Goal: Information Seeking & Learning: Understand process/instructions

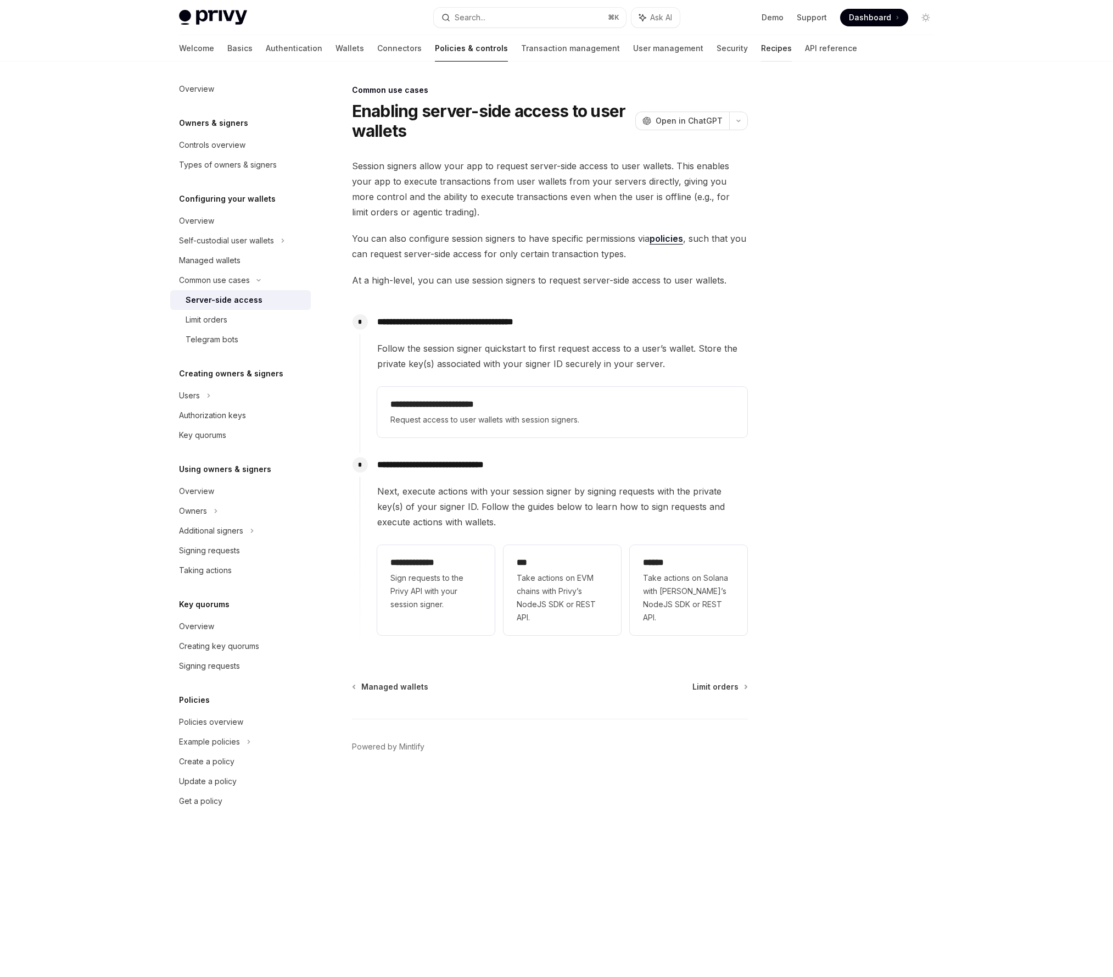
click at [761, 44] on link "Recipes" at bounding box center [776, 48] width 31 height 26
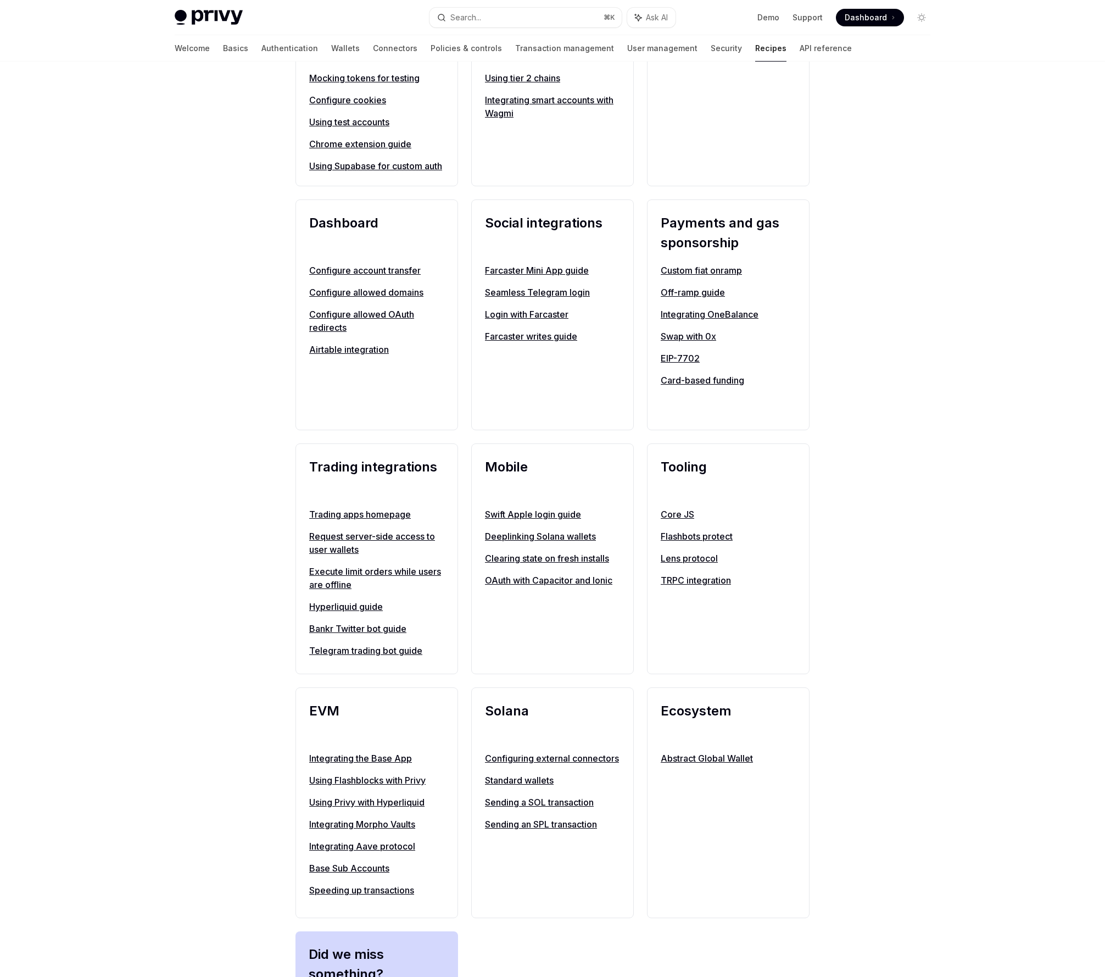
scroll to position [602, 0]
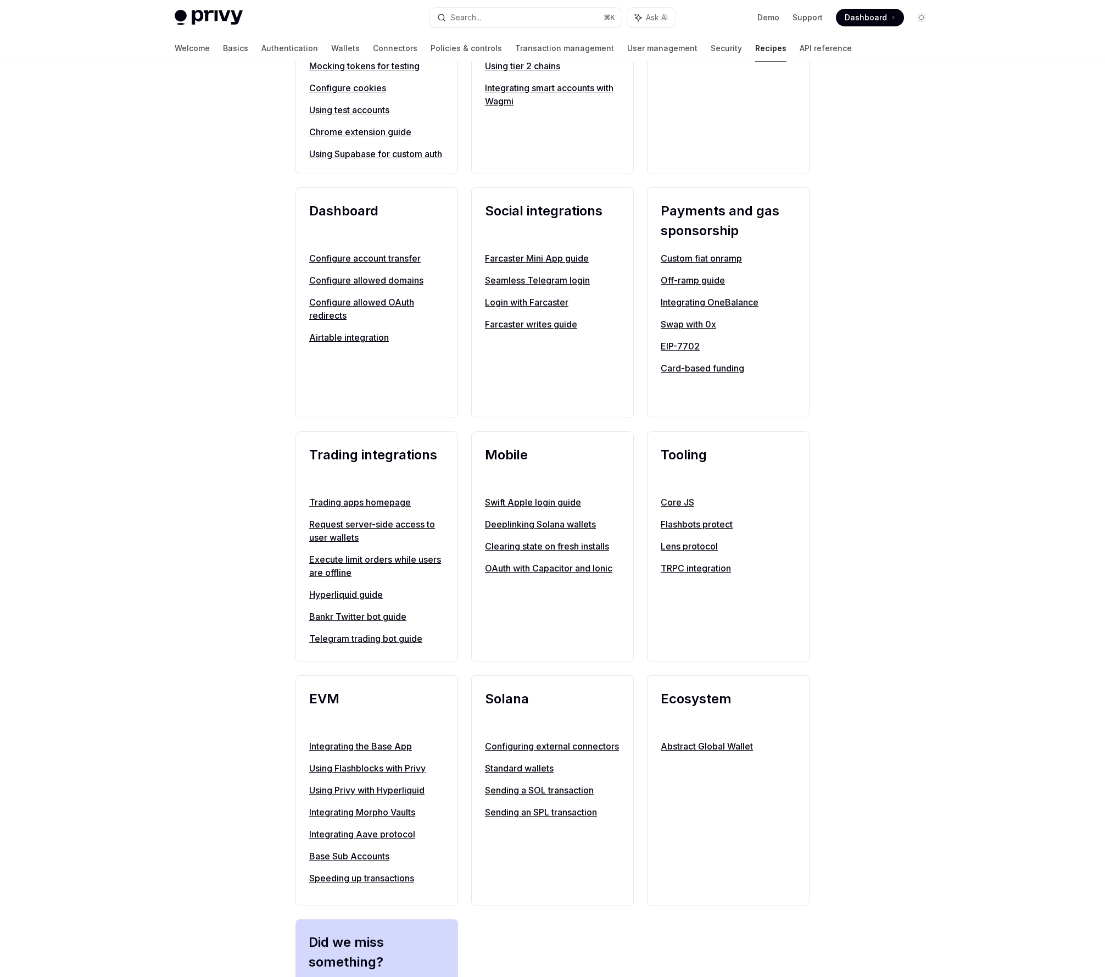
click at [595, 84] on link "Integrating smart accounts with Wagmi" at bounding box center [552, 94] width 135 height 26
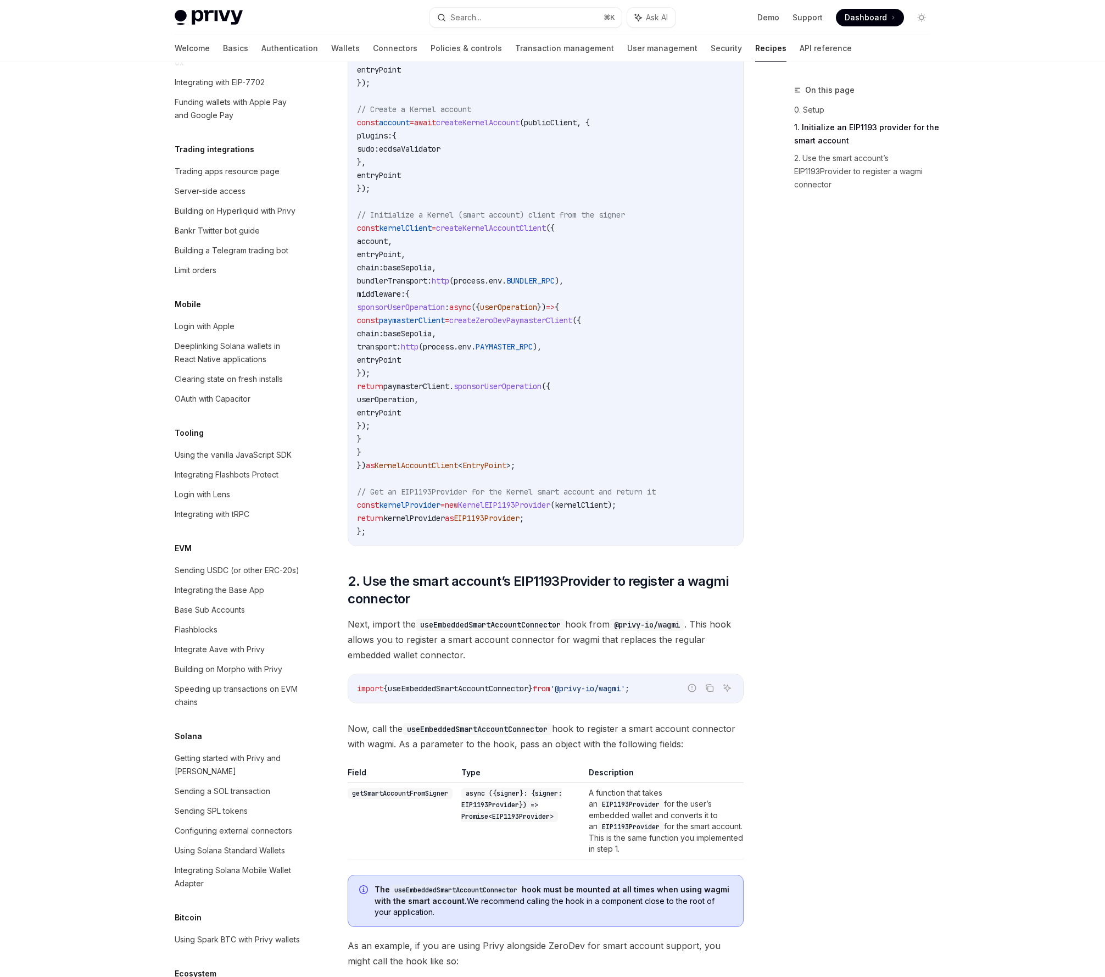
scroll to position [1127, 0]
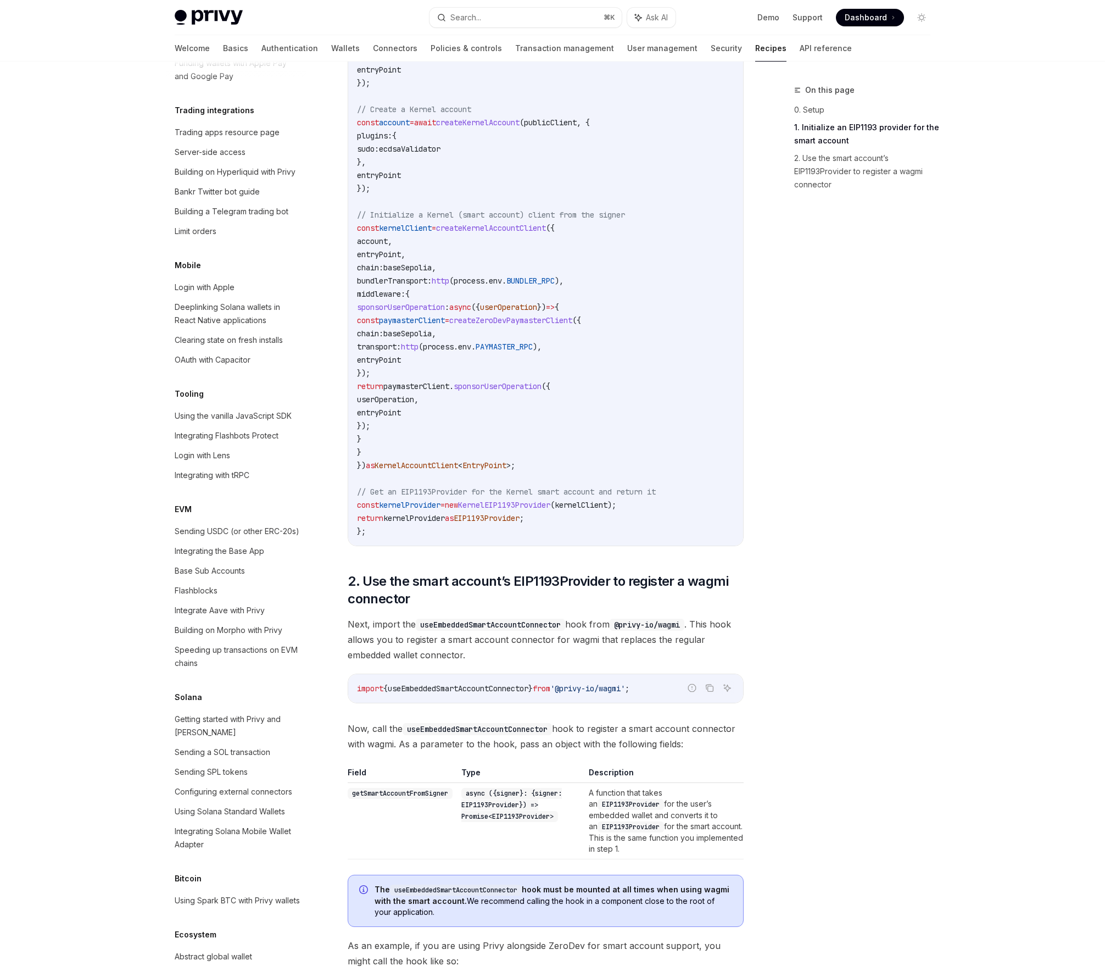
click at [1082, 441] on div "Privy Docs home page Search... ⌘ K Ask AI Demo Support Dashboard Dashboard Sear…" at bounding box center [552, 213] width 1105 height 2340
click at [331, 46] on link "Wallets" at bounding box center [345, 48] width 29 height 26
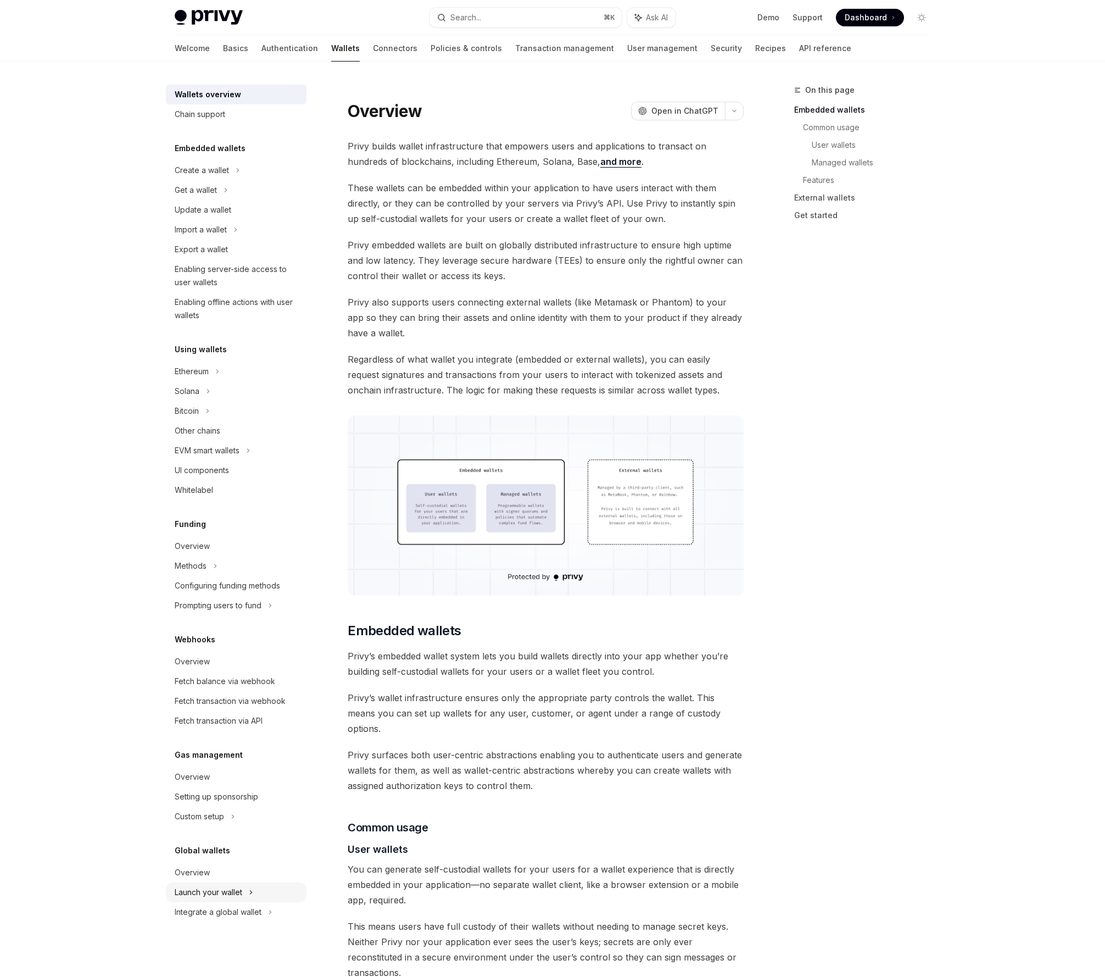
click at [227, 891] on div "Launch your wallet" at bounding box center [209, 892] width 68 height 13
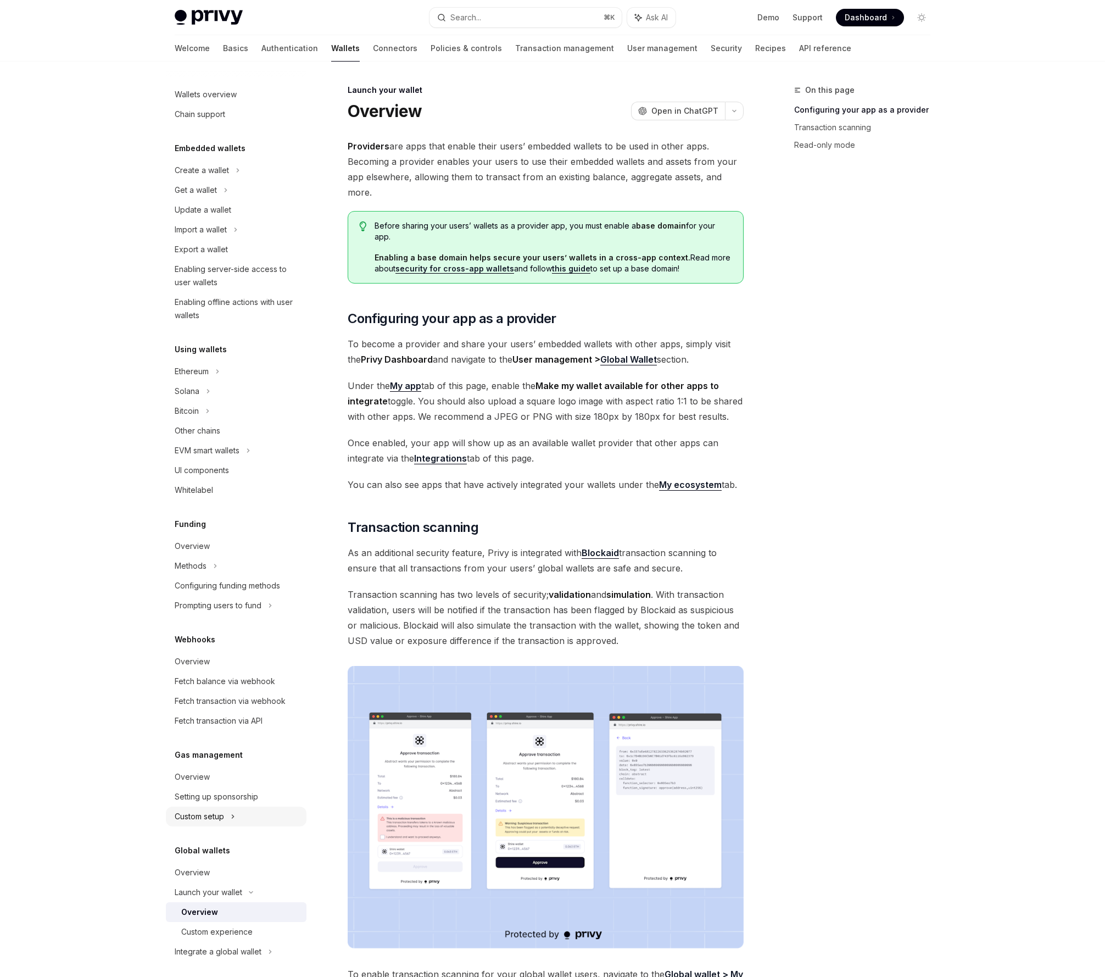
click at [214, 814] on div "Custom setup" at bounding box center [199, 816] width 49 height 13
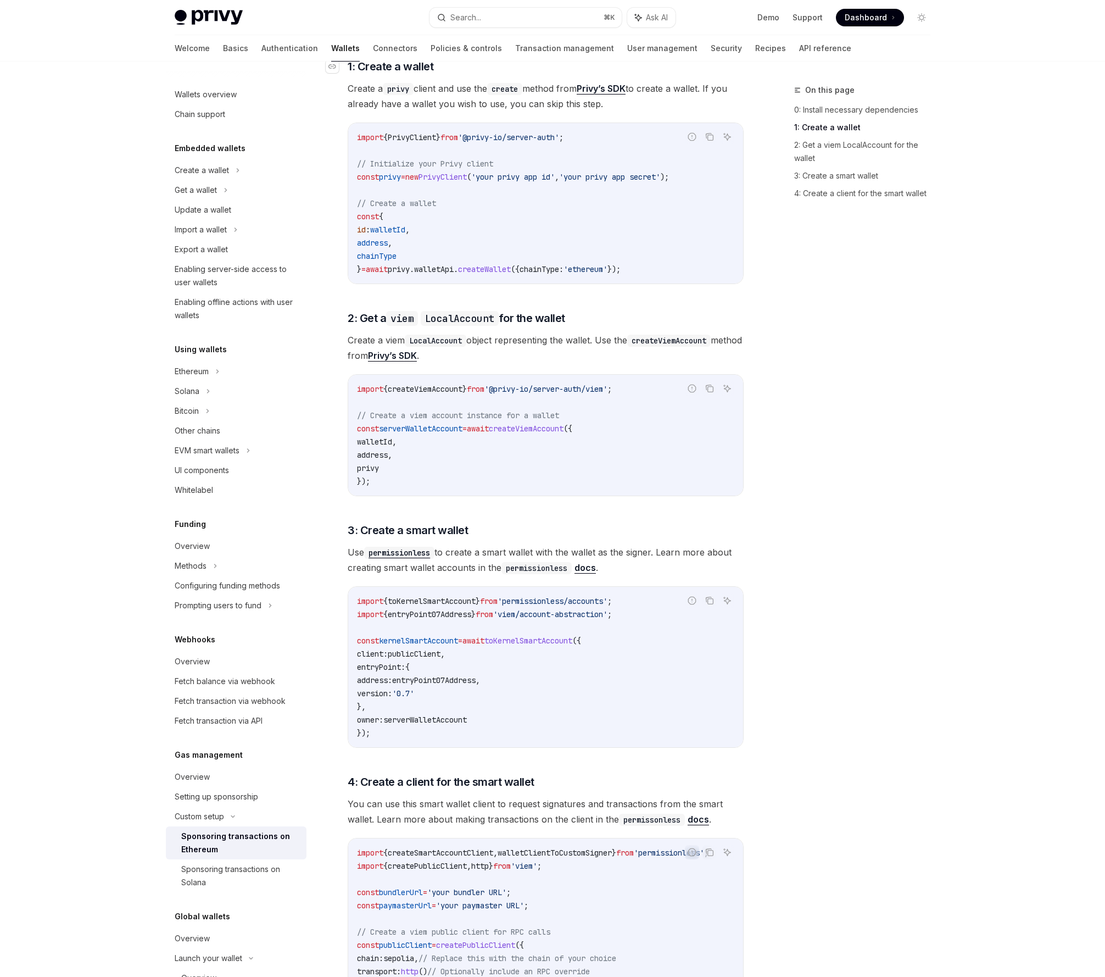
scroll to position [498, 0]
click at [530, 1] on div "Privy Docs home page Search... ⌘ K Ask AI Demo Support Dashboard Dashboard Sear…" at bounding box center [553, 17] width 756 height 35
click at [425, 383] on span "createViemAccount" at bounding box center [425, 388] width 75 height 10
click at [427, 389] on span "createViemAccount" at bounding box center [425, 388] width 75 height 10
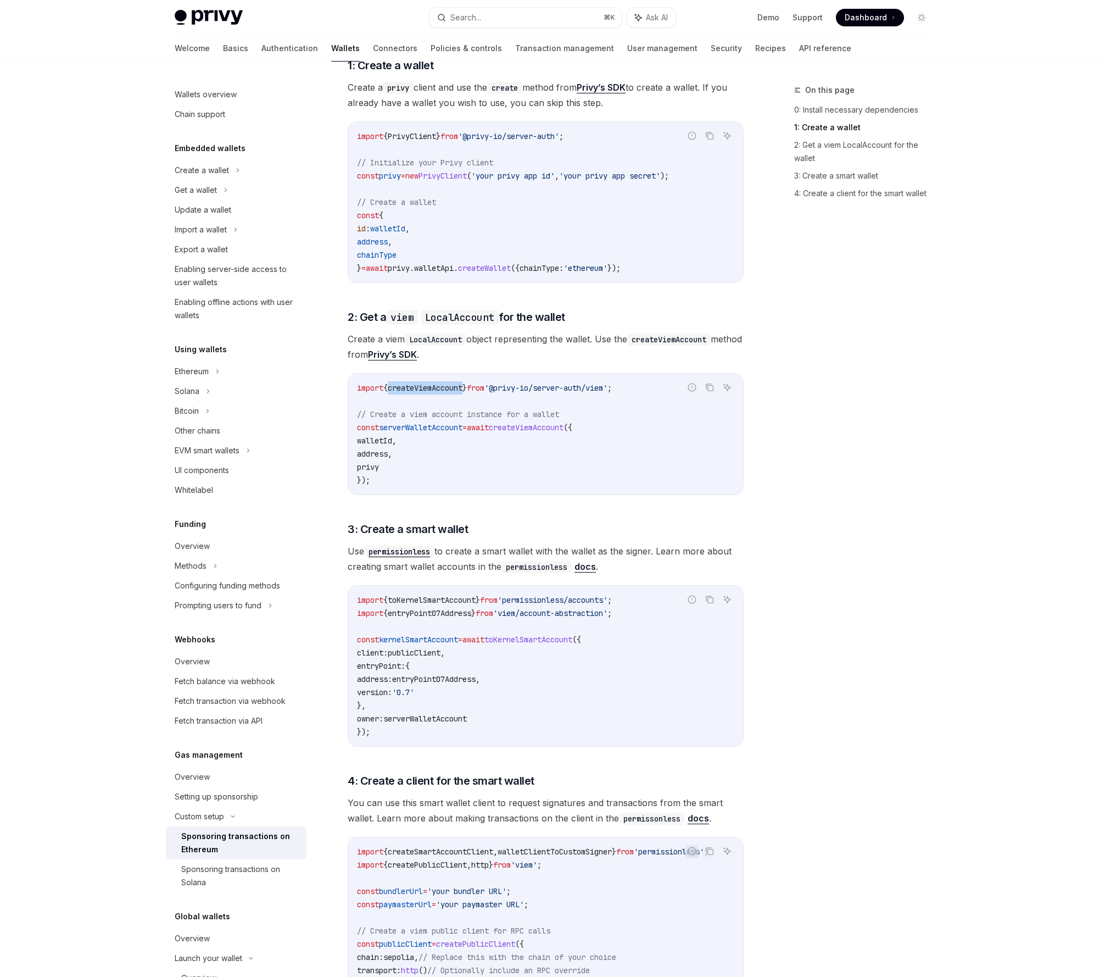
copy span "createViemAccount"
type textarea "*"
